Goal: Task Accomplishment & Management: Manage account settings

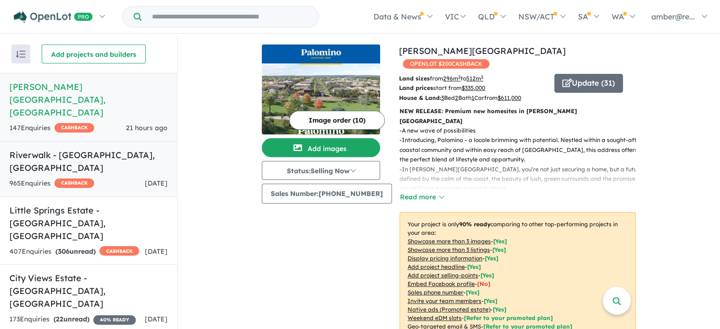
click at [108, 178] on div "965 Enquir ies ( 0 unread) CASHBACK [DATE]" at bounding box center [88, 183] width 158 height 11
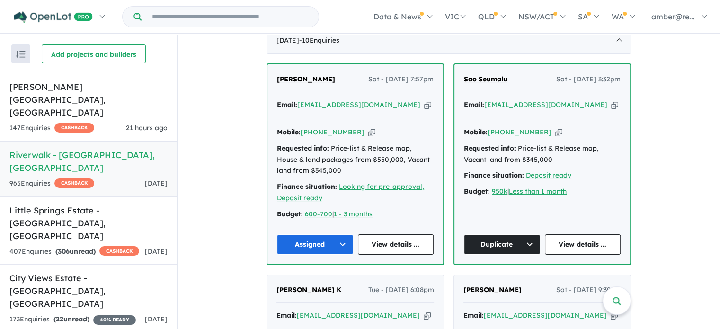
scroll to position [391, 0]
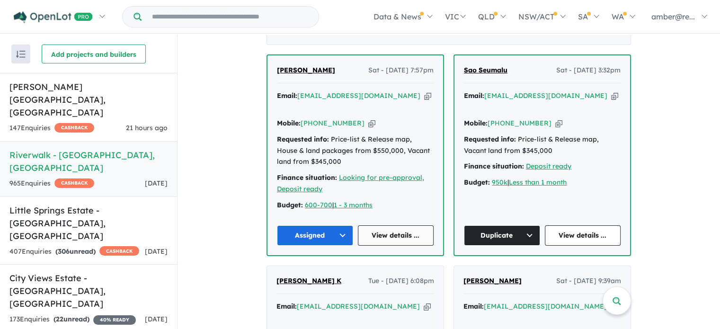
click at [388, 229] on link "View details ..." at bounding box center [396, 235] width 76 height 20
click at [135, 204] on h5 "Little Springs Estate - Deanside , VIC" at bounding box center [88, 223] width 158 height 38
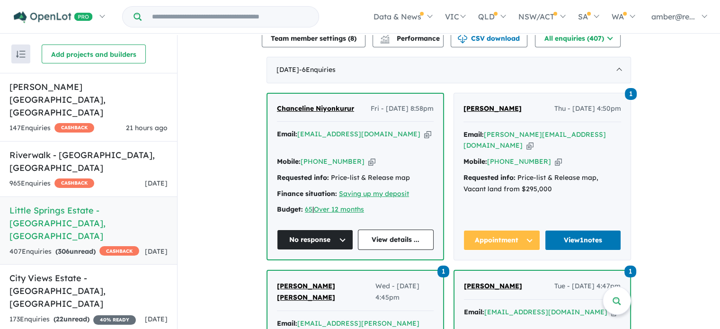
scroll to position [430, 0]
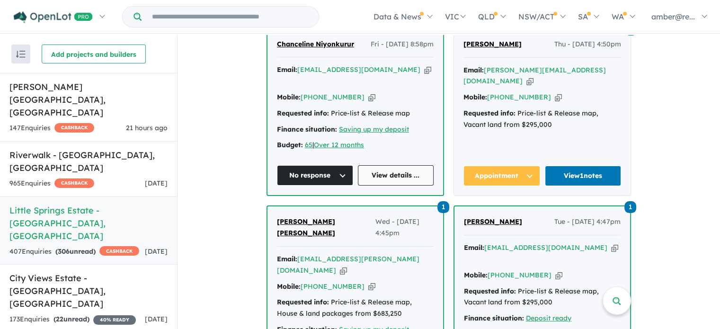
click at [403, 165] on link "View details ..." at bounding box center [396, 175] width 76 height 20
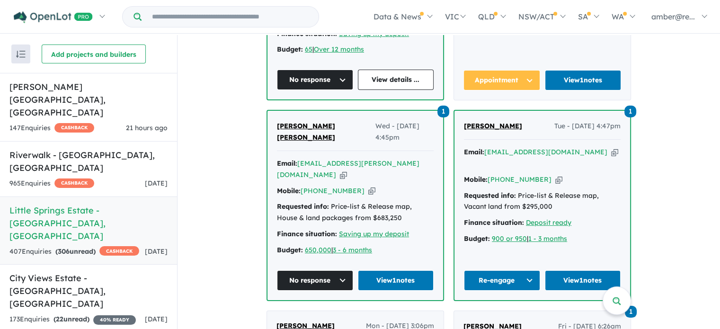
scroll to position [572, 0]
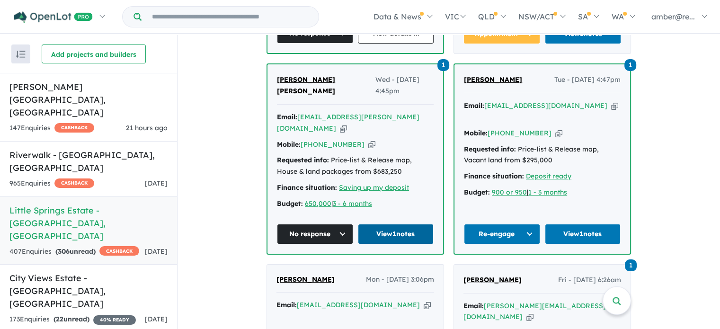
click at [381, 224] on link "View 1 notes" at bounding box center [396, 234] width 76 height 20
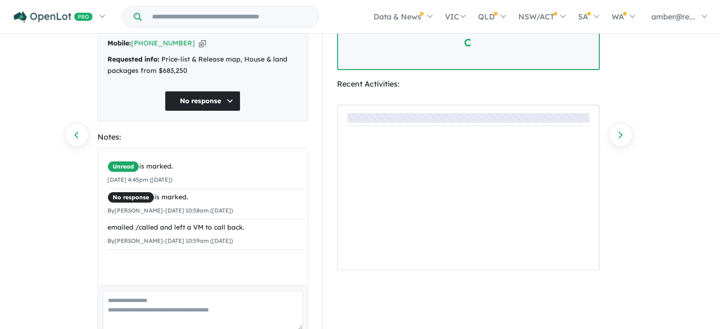
scroll to position [95, 0]
